Goal: Task Accomplishment & Management: Manage account settings

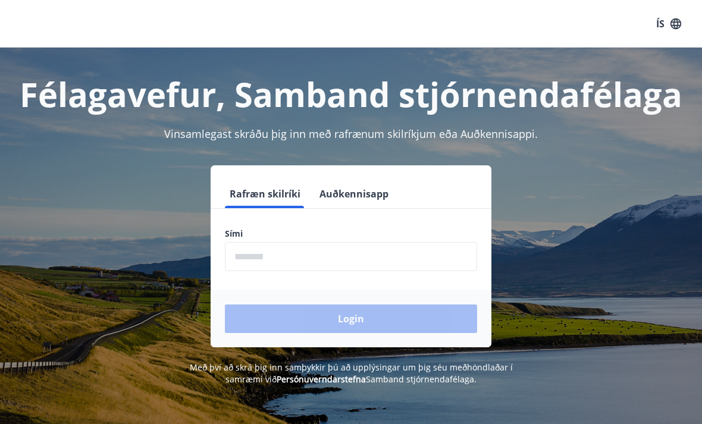
click at [236, 253] on input "phone" at bounding box center [351, 256] width 252 height 29
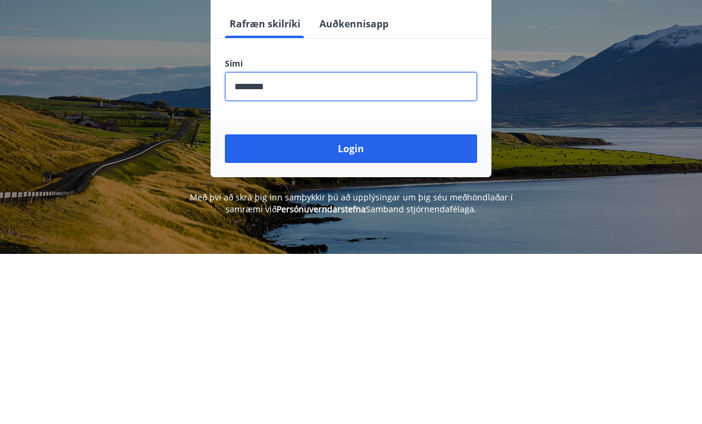
click at [343, 305] on button "Login" at bounding box center [351, 319] width 252 height 29
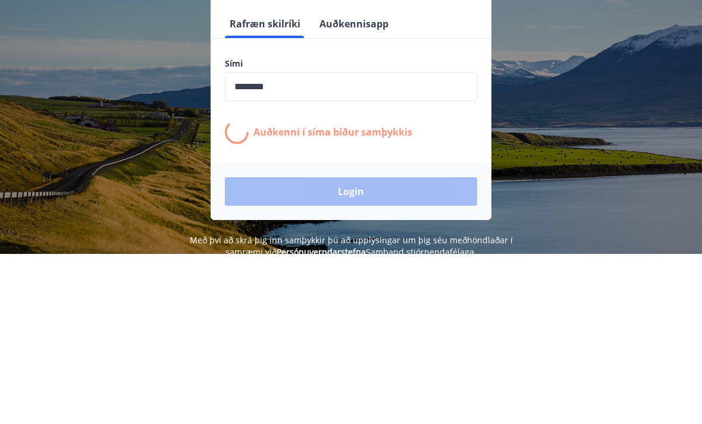
scroll to position [170, 0]
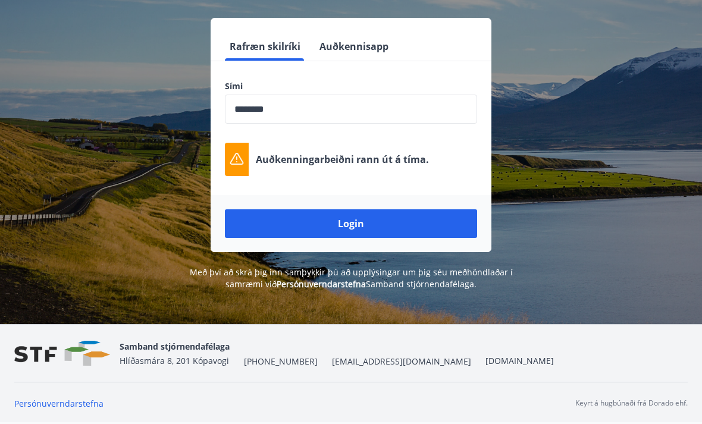
click at [341, 209] on button "Login" at bounding box center [351, 223] width 252 height 29
click at [348, 209] on button "Login" at bounding box center [351, 223] width 252 height 29
click at [344, 209] on button "Login" at bounding box center [351, 223] width 252 height 29
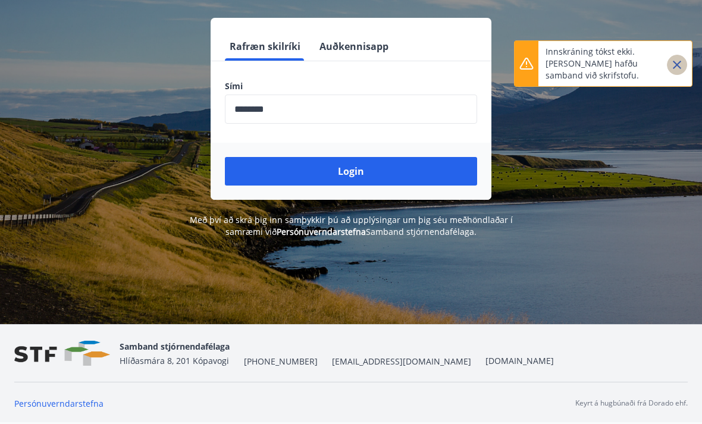
click at [679, 60] on icon "Close" at bounding box center [677, 65] width 14 height 14
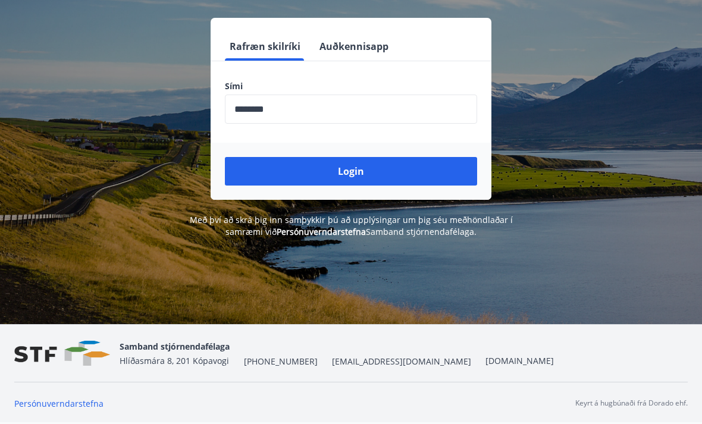
click at [300, 95] on input "phone" at bounding box center [351, 109] width 252 height 29
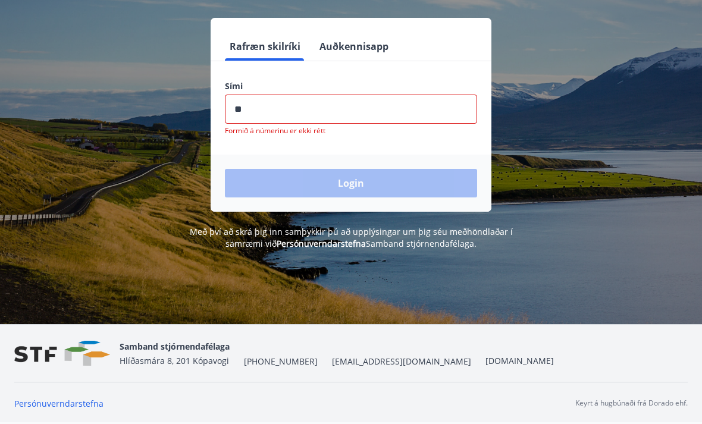
type input "*"
type input "******"
type input "********"
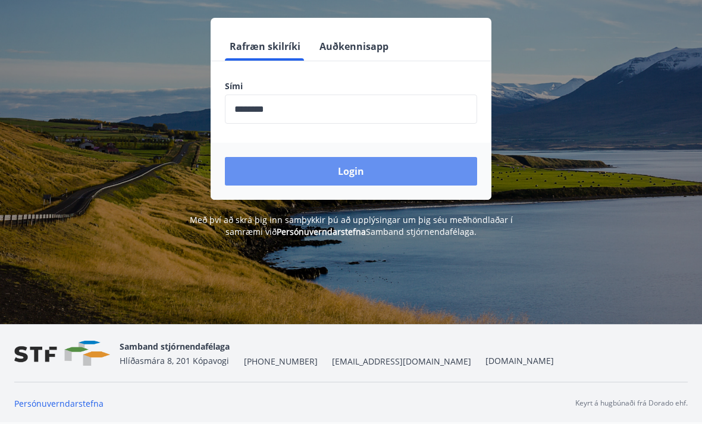
click at [347, 157] on button "Login" at bounding box center [351, 171] width 252 height 29
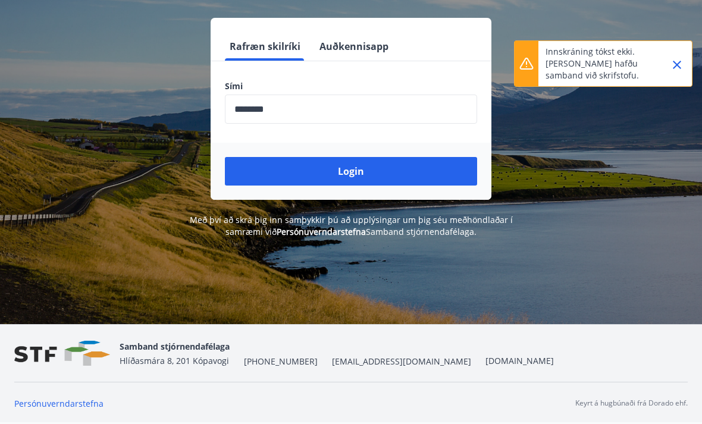
click at [682, 69] on icon "Close" at bounding box center [677, 65] width 14 height 14
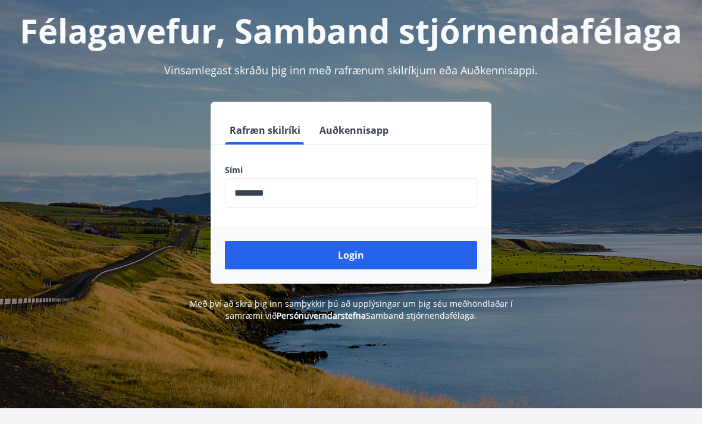
scroll to position [59, 0]
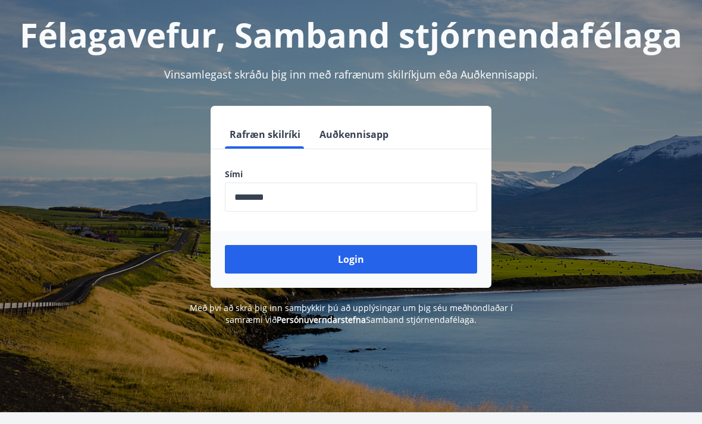
click at [339, 129] on button "Auðkennisapp" at bounding box center [354, 134] width 79 height 29
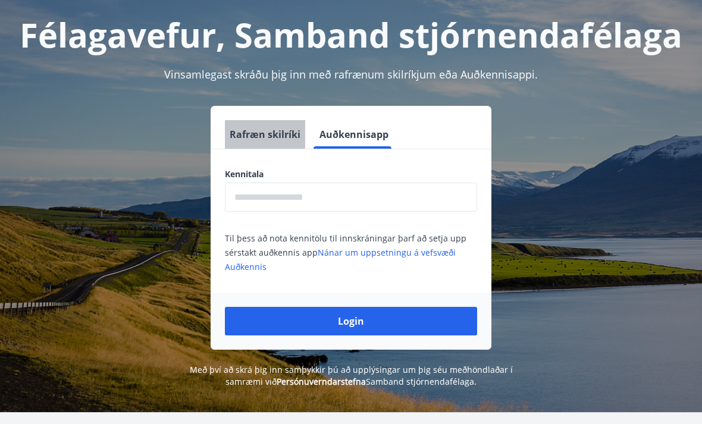
click at [247, 131] on button "Rafræn skilríki" at bounding box center [265, 134] width 80 height 29
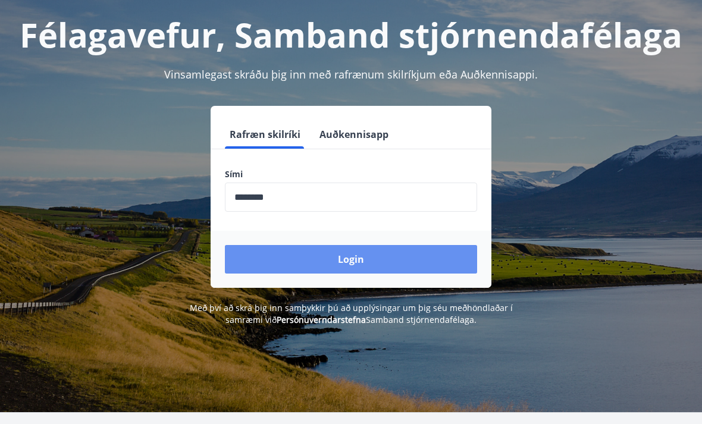
click at [347, 259] on button "Login" at bounding box center [351, 259] width 252 height 29
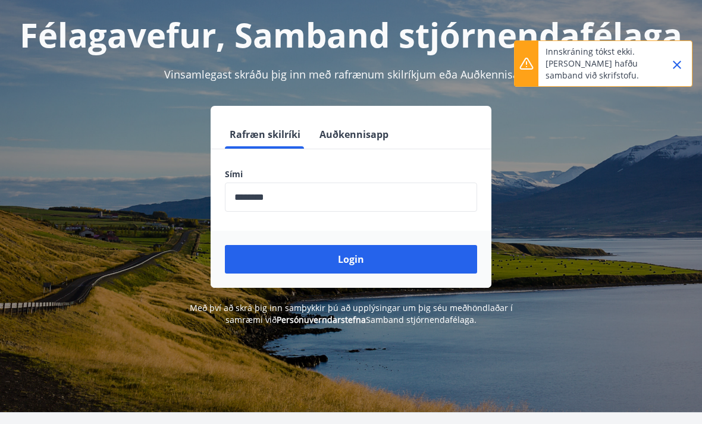
click at [669, 57] on button "Close" at bounding box center [677, 65] width 20 height 20
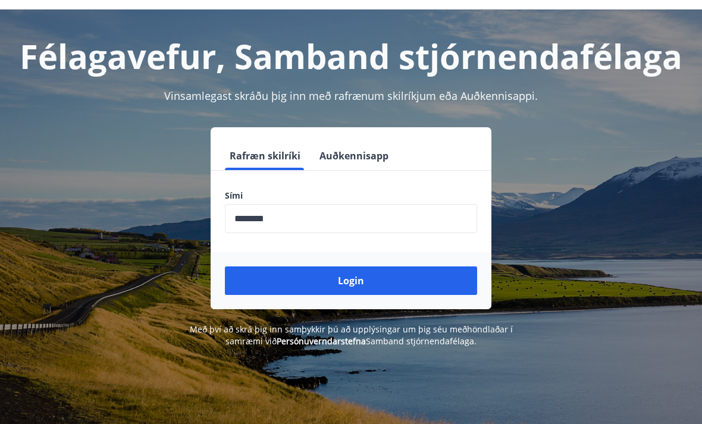
scroll to position [0, 0]
